Goal: Find specific page/section: Find specific page/section

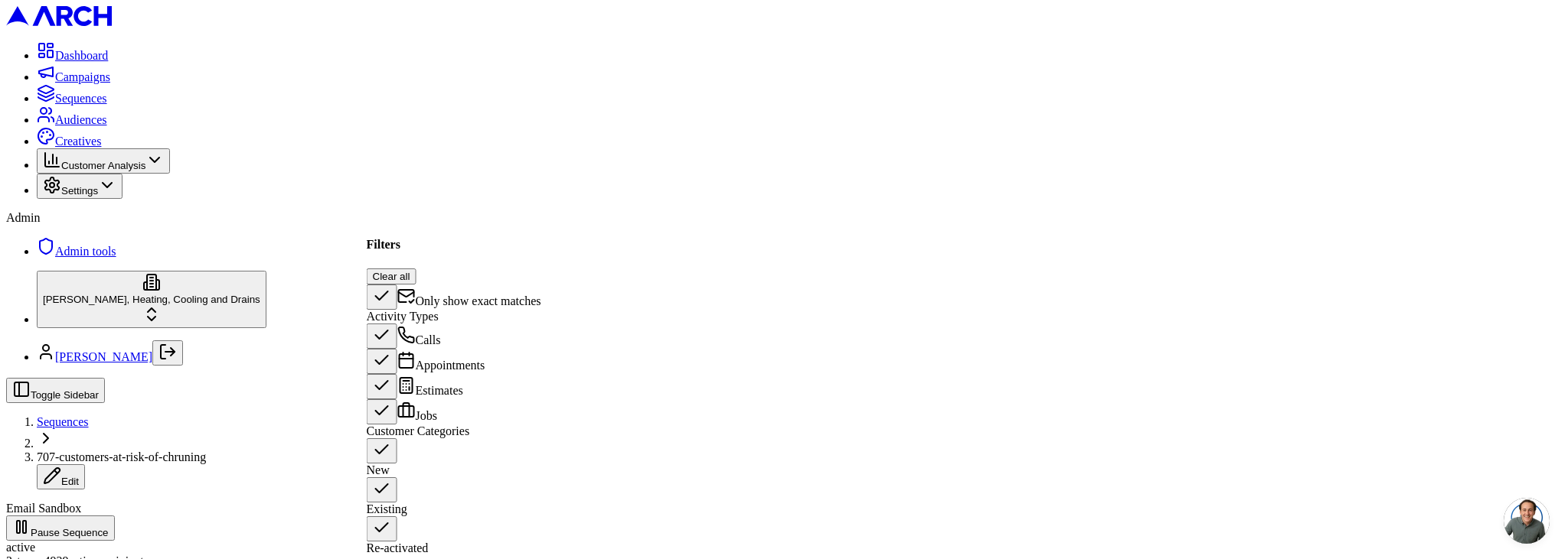
click at [387, 284] on button "Only show exact matches" at bounding box center [382, 297] width 31 height 25
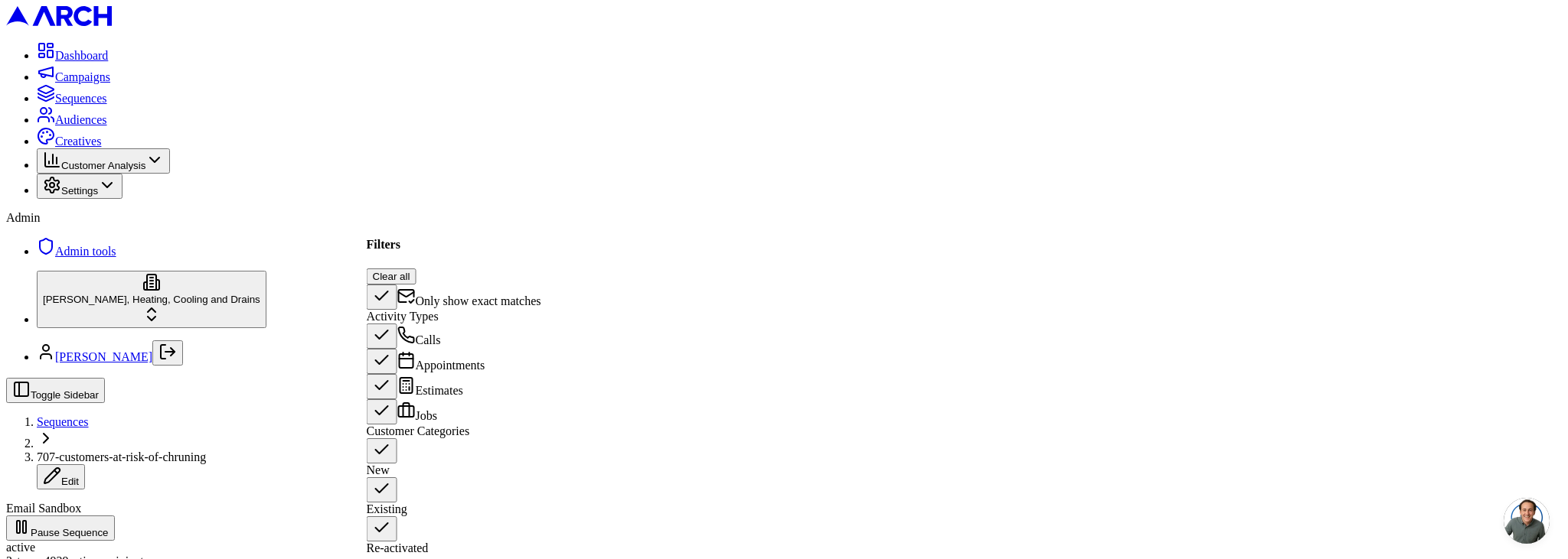
click at [469, 295] on span "Only show exact matches" at bounding box center [479, 301] width 126 height 13
click at [398, 284] on button "Only show exact matches" at bounding box center [382, 297] width 31 height 25
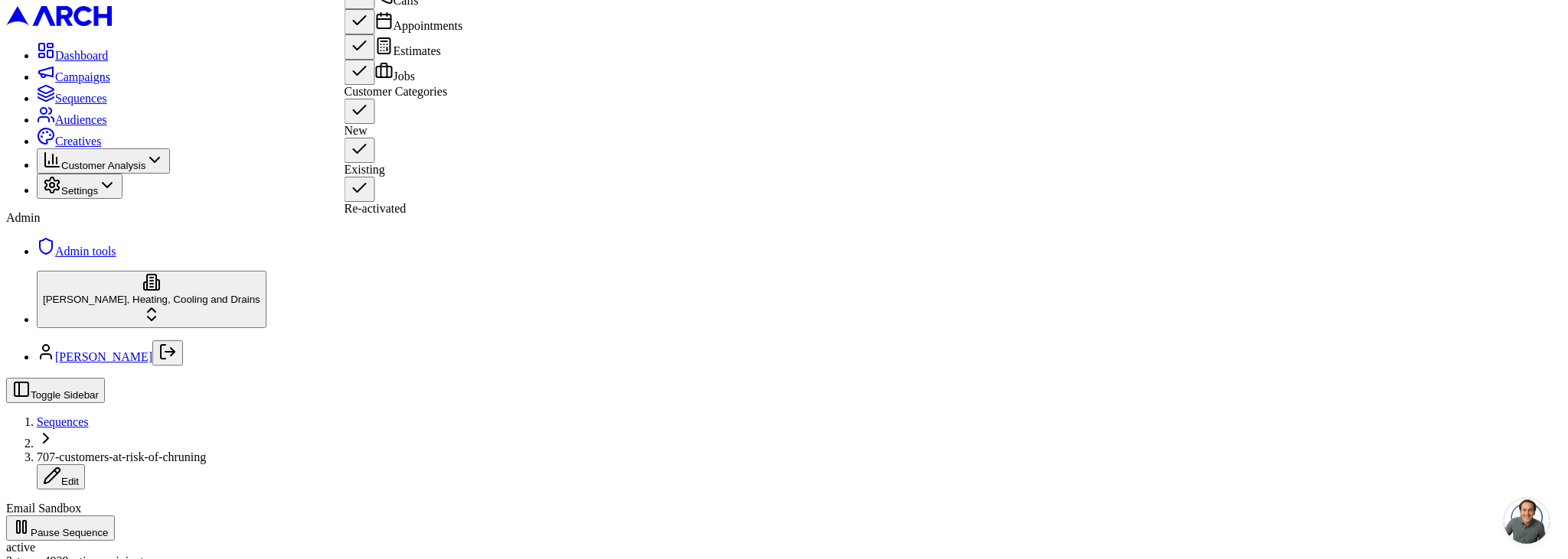
scroll to position [320, 0]
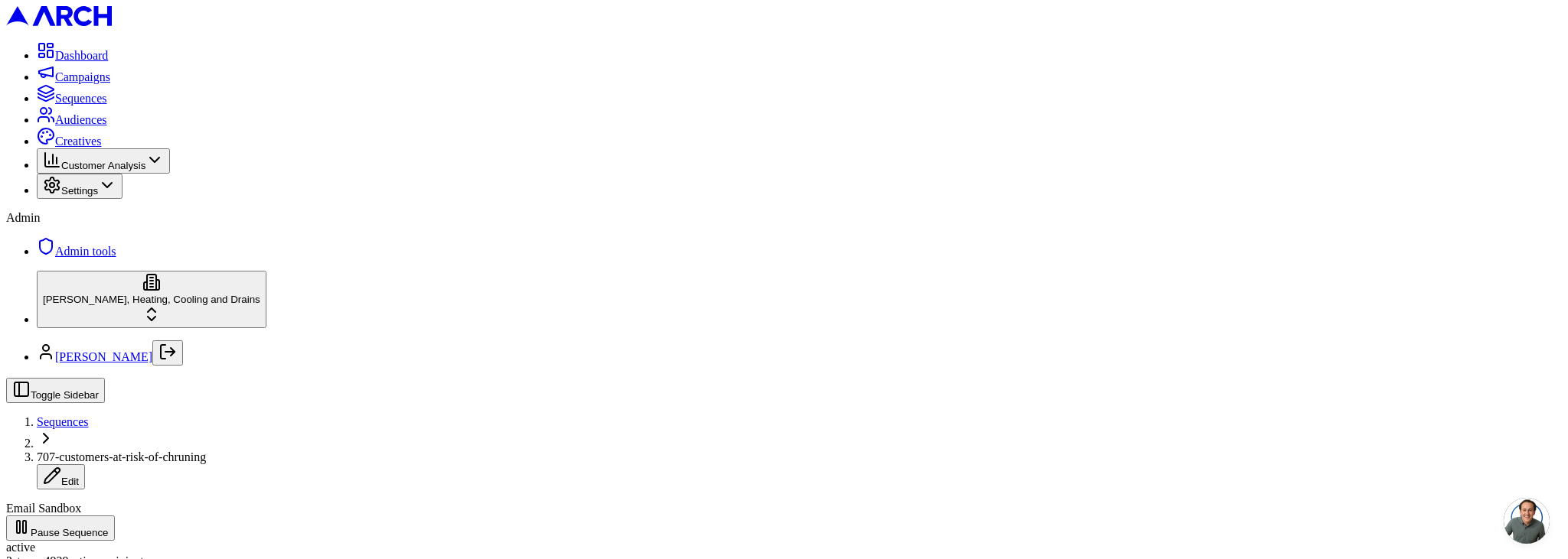
scroll to position [1098, 0]
drag, startPoint x: 704, startPoint y: 480, endPoint x: 770, endPoint y: 480, distance: 66.0
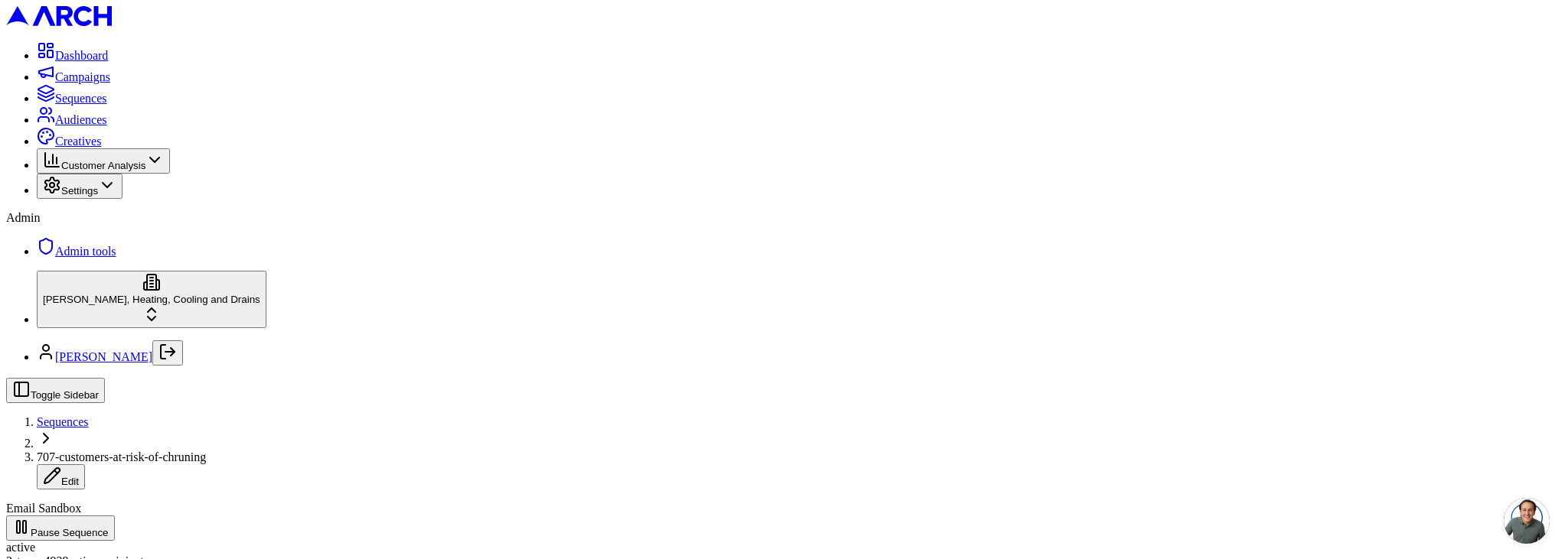
drag, startPoint x: 786, startPoint y: 480, endPoint x: 703, endPoint y: 481, distance: 83.0
drag, startPoint x: 703, startPoint y: 478, endPoint x: 778, endPoint y: 478, distance: 75.0
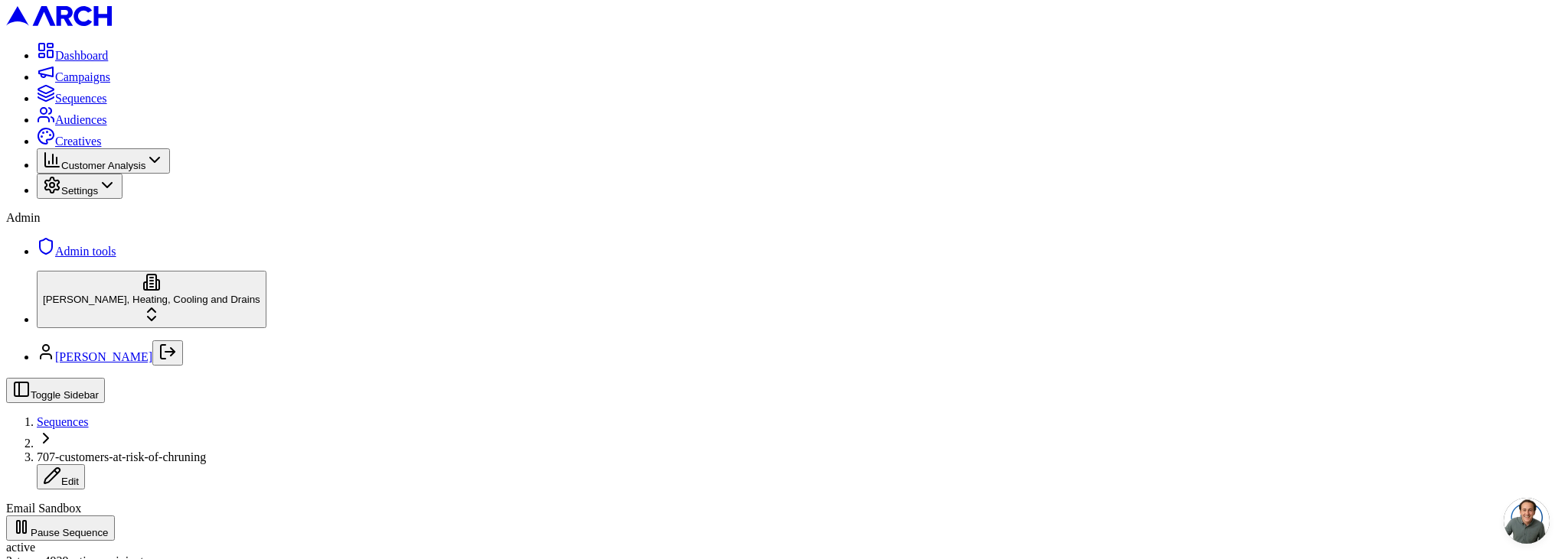
scroll to position [157, 0]
